Goal: Task Accomplishment & Management: Use online tool/utility

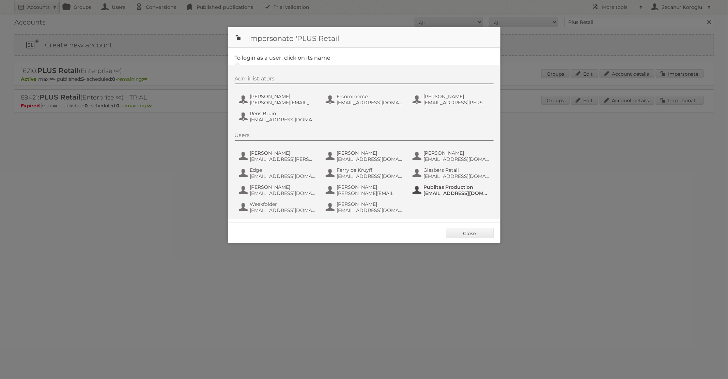
click at [434, 190] on span "fs+coop@publitas.com" at bounding box center [457, 193] width 66 height 6
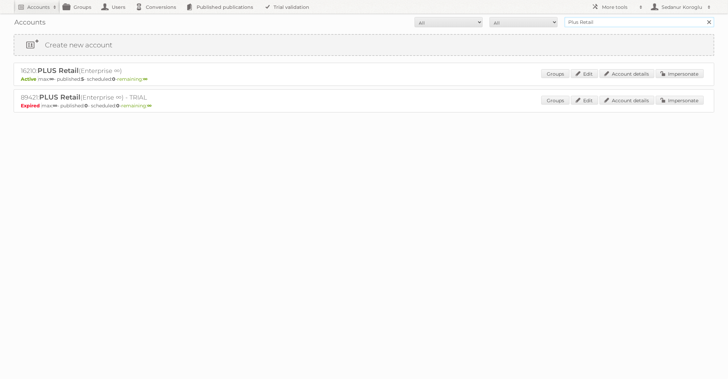
drag, startPoint x: 600, startPoint y: 25, endPoint x: 552, endPoint y: 22, distance: 48.2
click at [553, 22] on form "All Active Expired Pending All Paid Trials Self service Plus Retail Search" at bounding box center [364, 22] width 701 height 10
type input "[PERSON_NAME] BE"
click at [704, 17] on input "Search" at bounding box center [709, 22] width 10 height 10
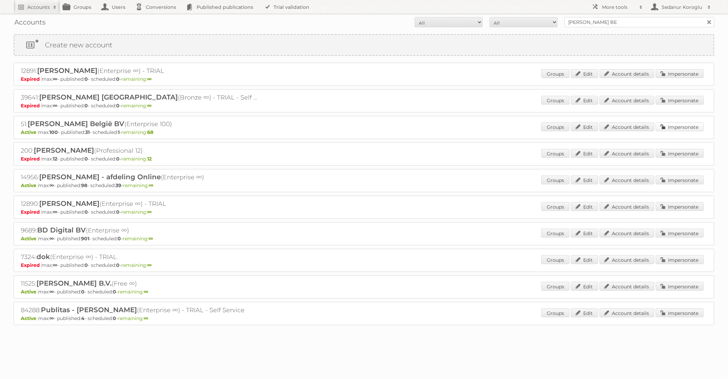
click at [691, 128] on link "Impersonate" at bounding box center [680, 126] width 48 height 9
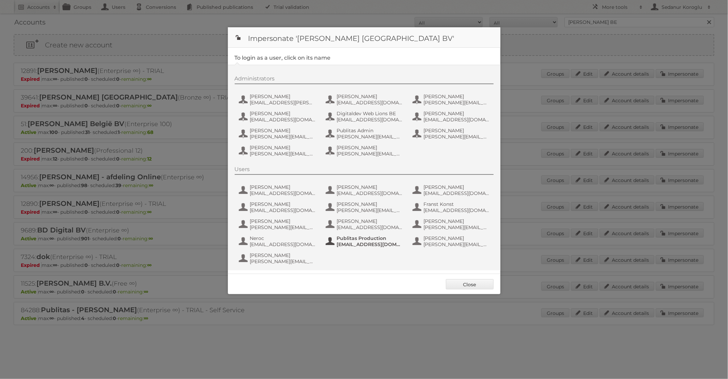
click at [357, 240] on span "Publitas Production" at bounding box center [370, 238] width 66 height 6
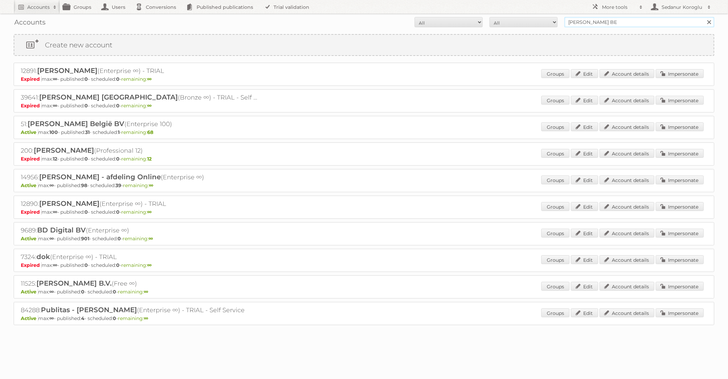
drag, startPoint x: 605, startPoint y: 21, endPoint x: 523, endPoint y: 21, distance: 82.1
click at [523, 21] on form "All Active Expired Pending All Paid Trials Self service [PERSON_NAME] BE Search" at bounding box center [364, 22] width 701 height 10
type input "[PERSON_NAME]"
click at [704, 17] on input "Search" at bounding box center [709, 22] width 10 height 10
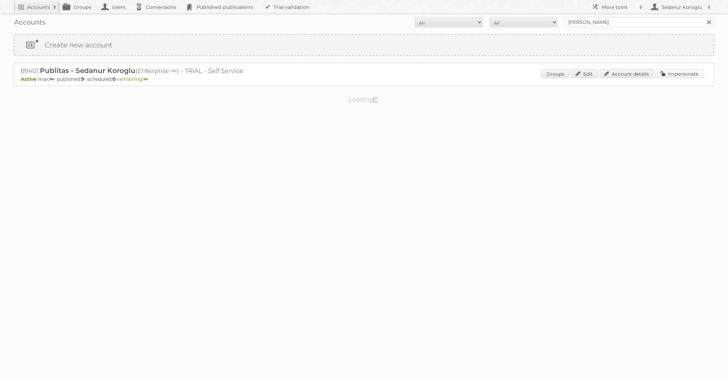
click at [674, 77] on link "Impersonate" at bounding box center [680, 73] width 48 height 9
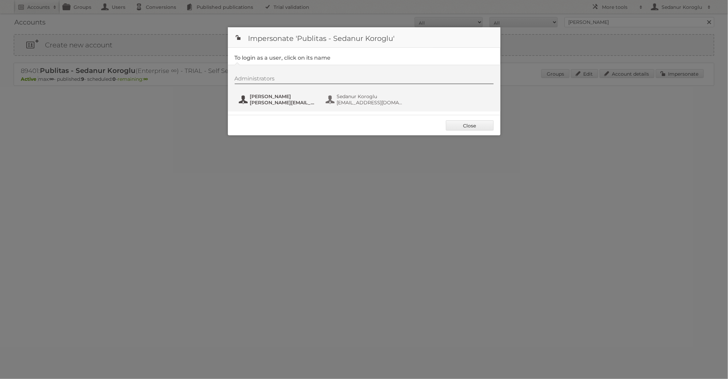
click at [299, 96] on span "Seda Koroglu" at bounding box center [283, 96] width 66 height 6
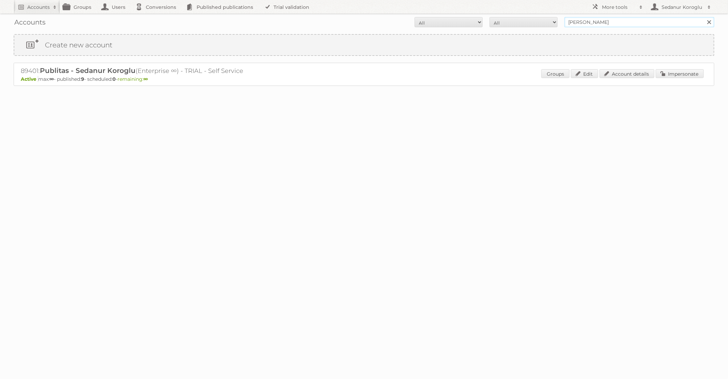
drag, startPoint x: 601, startPoint y: 21, endPoint x: 511, endPoint y: 19, distance: 90.6
click at [511, 19] on form "All Active Expired Pending All Paid Trials Self service seda koroglu Search" at bounding box center [364, 22] width 701 height 10
type input "Primera"
click at [704, 17] on input "Search" at bounding box center [709, 22] width 10 height 10
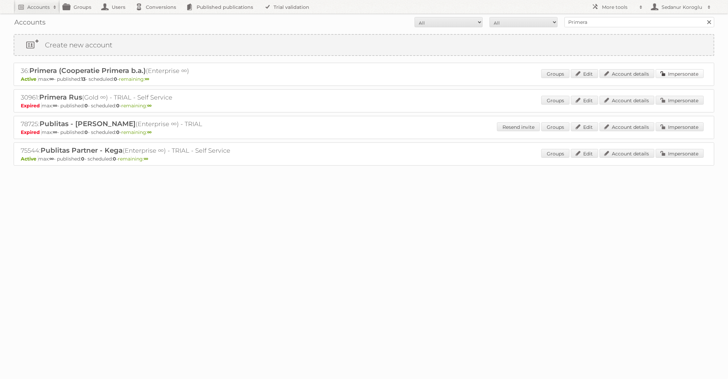
click at [678, 71] on link "Impersonate" at bounding box center [680, 73] width 48 height 9
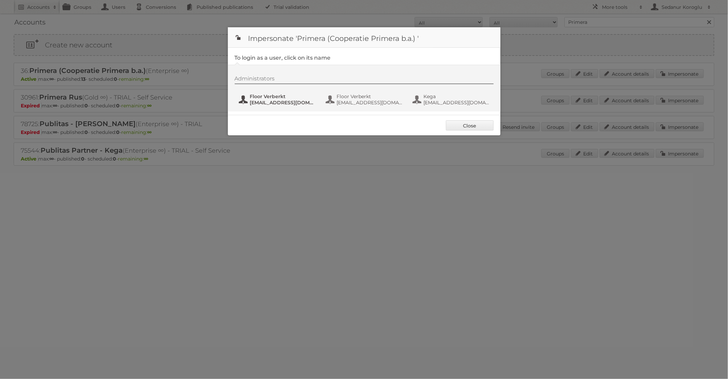
click at [282, 101] on span "marketing@primera.nl" at bounding box center [283, 102] width 66 height 6
